Goal: Consume media (video, audio)

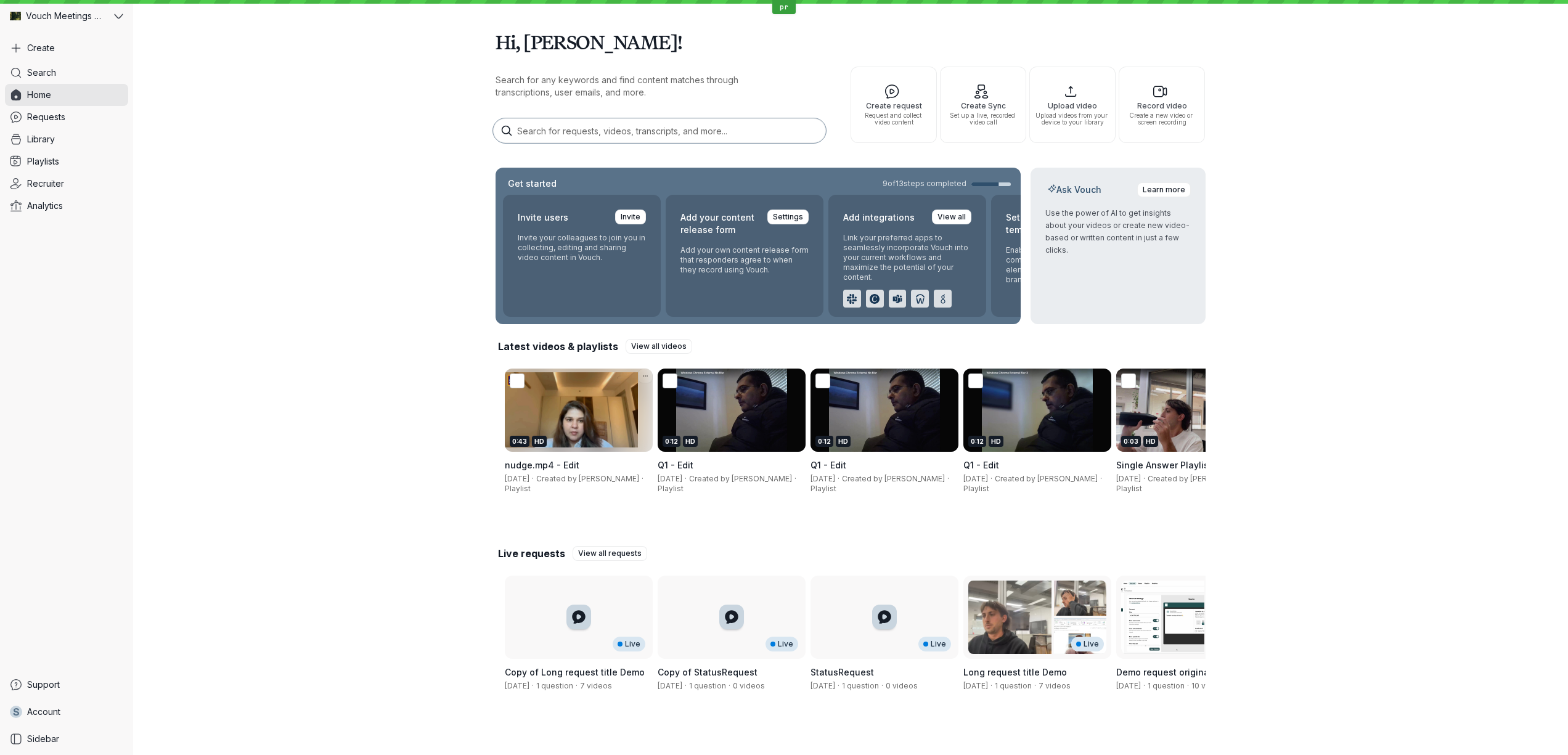
click at [563, 406] on div "0:43 HD" at bounding box center [571, 410] width 133 height 83
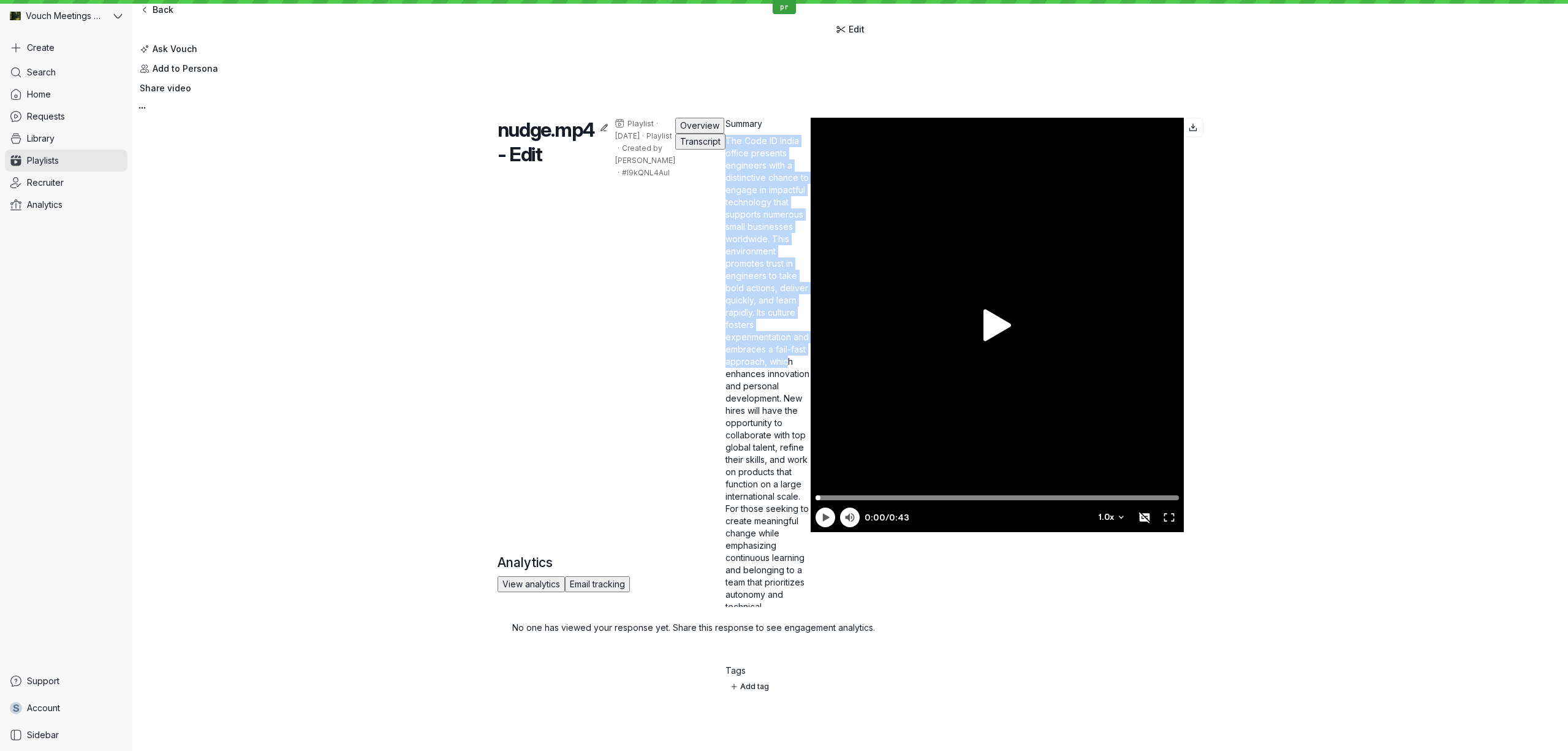
drag, startPoint x: 497, startPoint y: 185, endPoint x: 647, endPoint y: 260, distance: 167.7
click at [726, 260] on p "The Code ID India office presents engineers with a distinctive chance to engage…" at bounding box center [769, 392] width 86 height 515
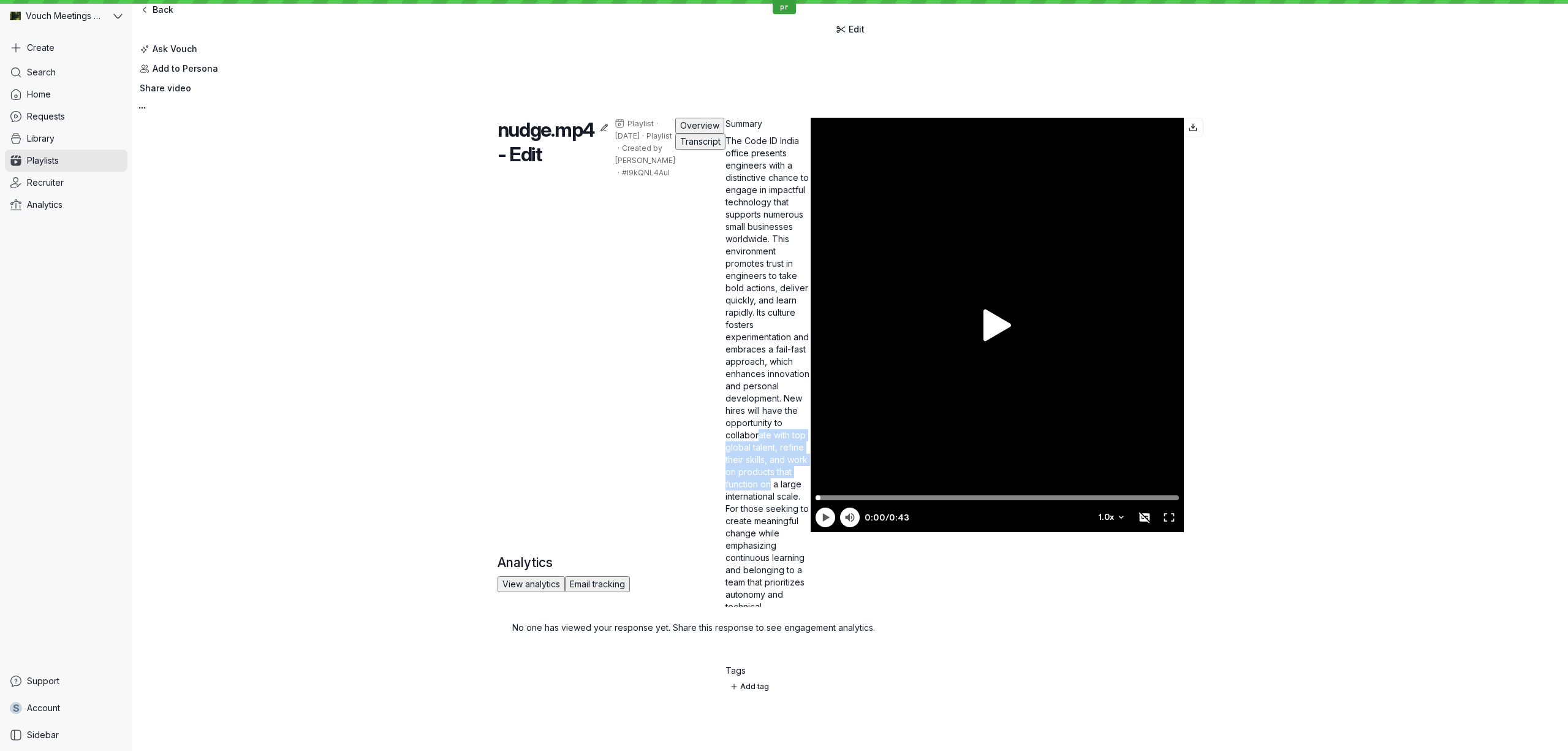
drag, startPoint x: 681, startPoint y: 276, endPoint x: 707, endPoint y: 295, distance: 32.2
click at [726, 288] on p "The Code ID India office presents engineers with a distinctive chance to engage…" at bounding box center [769, 392] width 86 height 515
drag, startPoint x: 712, startPoint y: 302, endPoint x: 716, endPoint y: 321, distance: 19.4
click at [726, 321] on p "The Code ID India office presents engineers with a distinctive chance to engage…" at bounding box center [769, 392] width 86 height 515
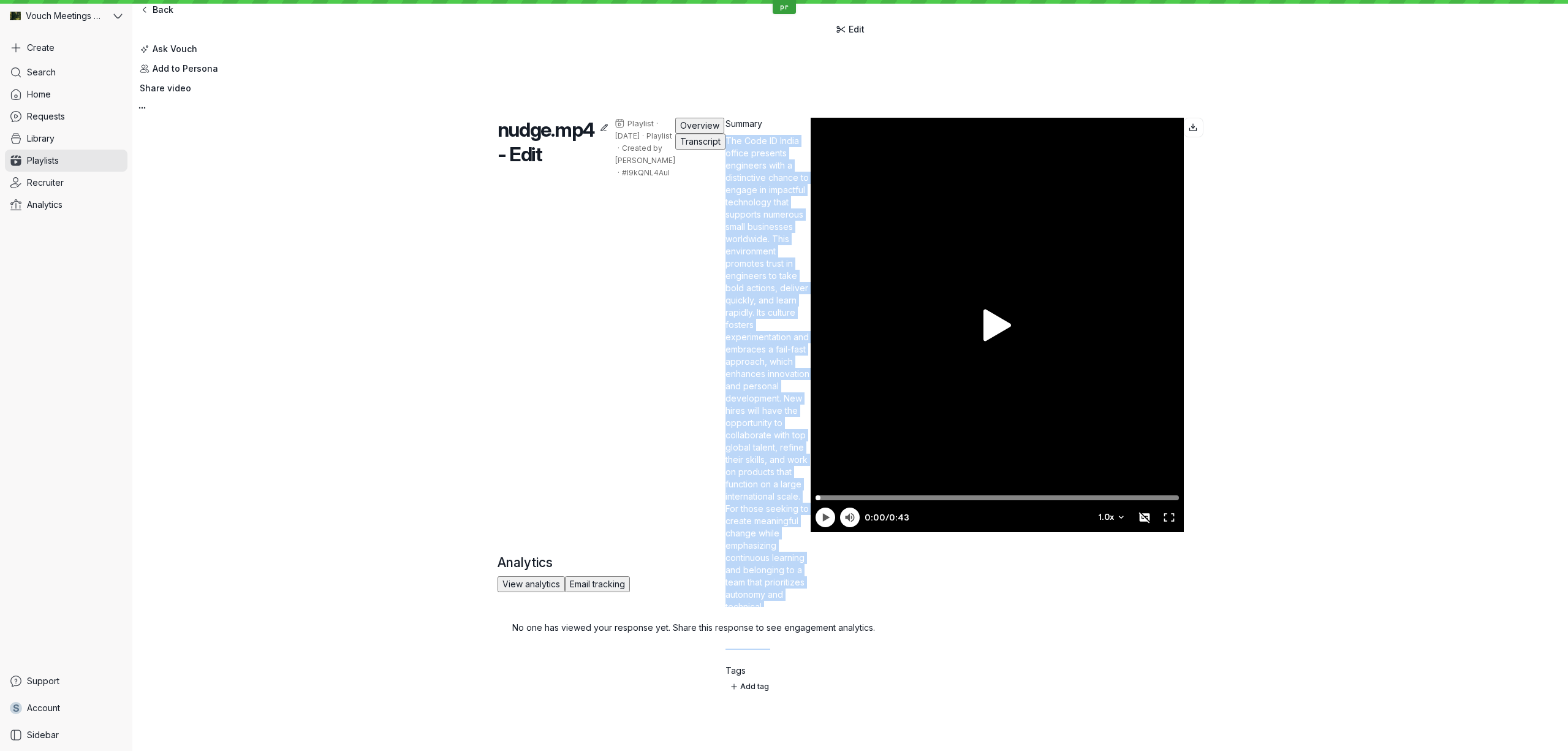
drag, startPoint x: 716, startPoint y: 321, endPoint x: 496, endPoint y: 179, distance: 261.8
click at [496, 179] on div "nudge.mp4 - Edit Playlist · [DATE] · Playlist · Created by [PERSON_NAME] · #l9k…" at bounding box center [850, 382] width 1436 height 530
click at [680, 136] on span "Transcript" at bounding box center [700, 141] width 40 height 10
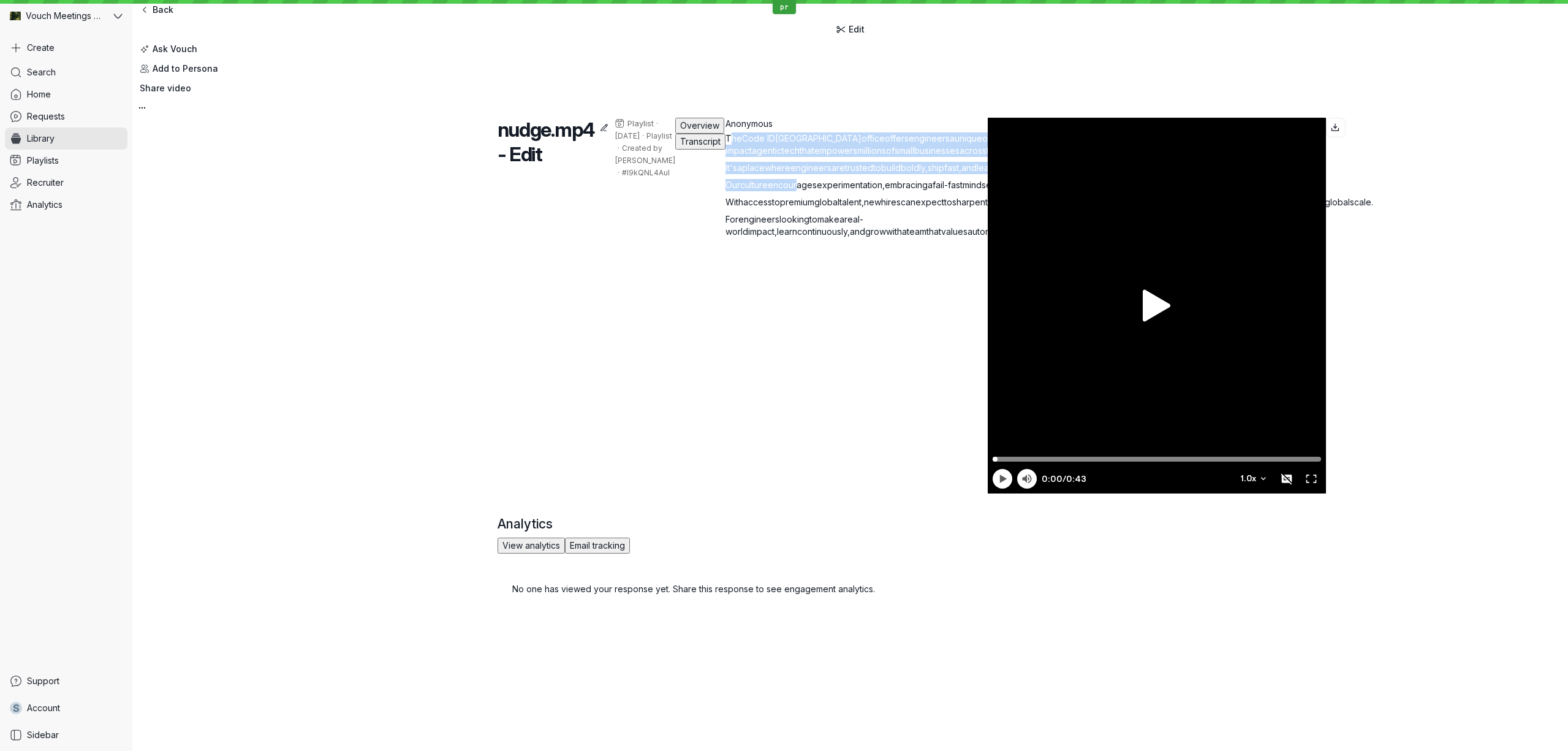
drag, startPoint x: 486, startPoint y: 177, endPoint x: 571, endPoint y: 240, distance: 105.8
click at [571, 240] on div "nudge.mp4 - Edit Playlist · [DATE] · Playlist · Created by [PERSON_NAME] · #l9k…" at bounding box center [850, 363] width 1436 height 492
click at [768, 190] on span "encourages" at bounding box center [792, 184] width 49 height 10
drag, startPoint x: 579, startPoint y: 243, endPoint x: 489, endPoint y: 182, distance: 108.7
click at [489, 182] on div "nudge.mp4 - Edit Playlist · [DATE] · Playlist · Created by [PERSON_NAME] · #l9k…" at bounding box center [850, 363] width 1436 height 492
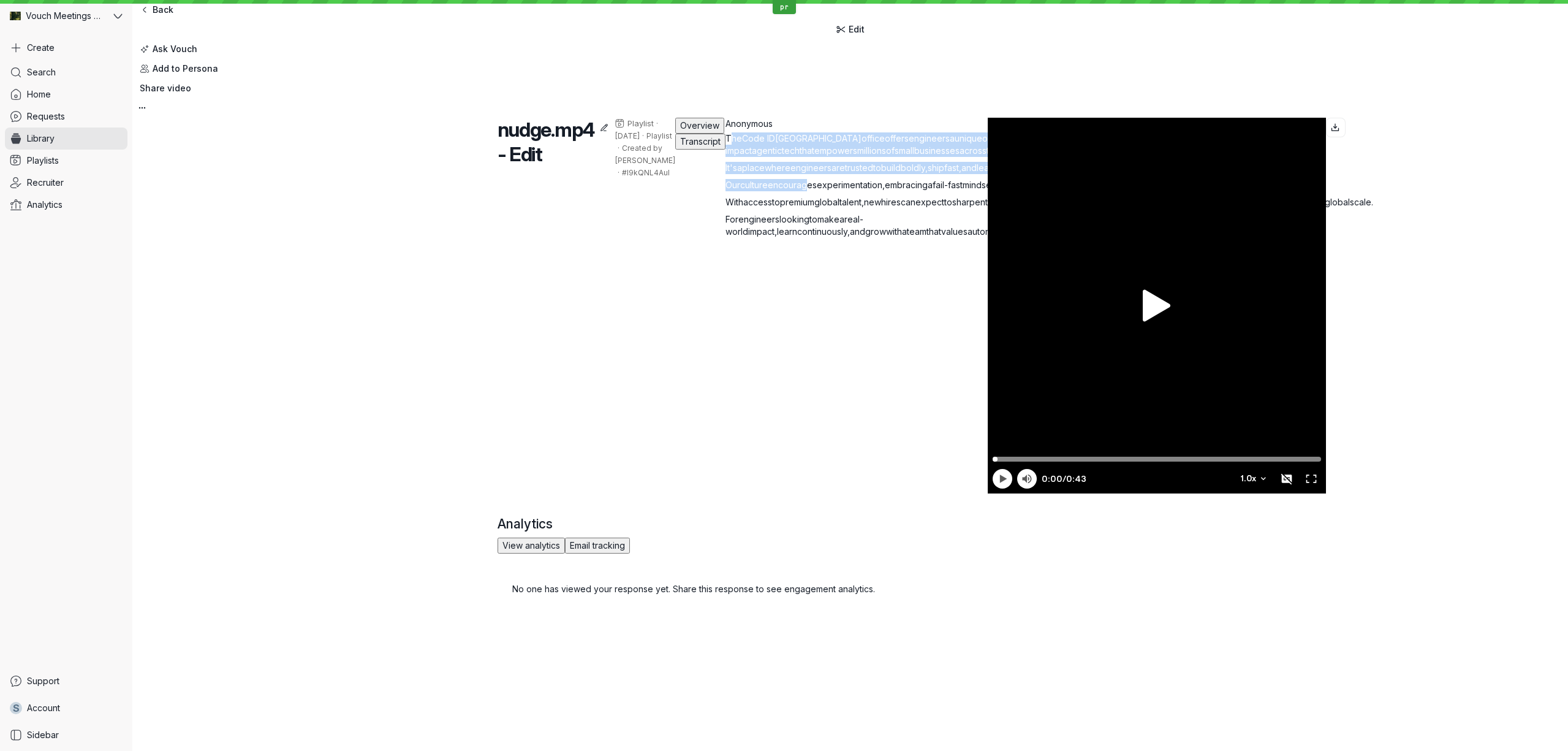
click at [742, 143] on span "Code ID" at bounding box center [758, 138] width 34 height 10
drag, startPoint x: 516, startPoint y: 181, endPoint x: 555, endPoint y: 186, distance: 39.3
click at [726, 157] on p "The Code ID India office offers engineers a unique opportunity to work on high-…" at bounding box center [971, 144] width 490 height 24
click at [775, 143] on span "[GEOGRAPHIC_DATA]" at bounding box center [818, 138] width 87 height 10
